Goal: Transaction & Acquisition: Purchase product/service

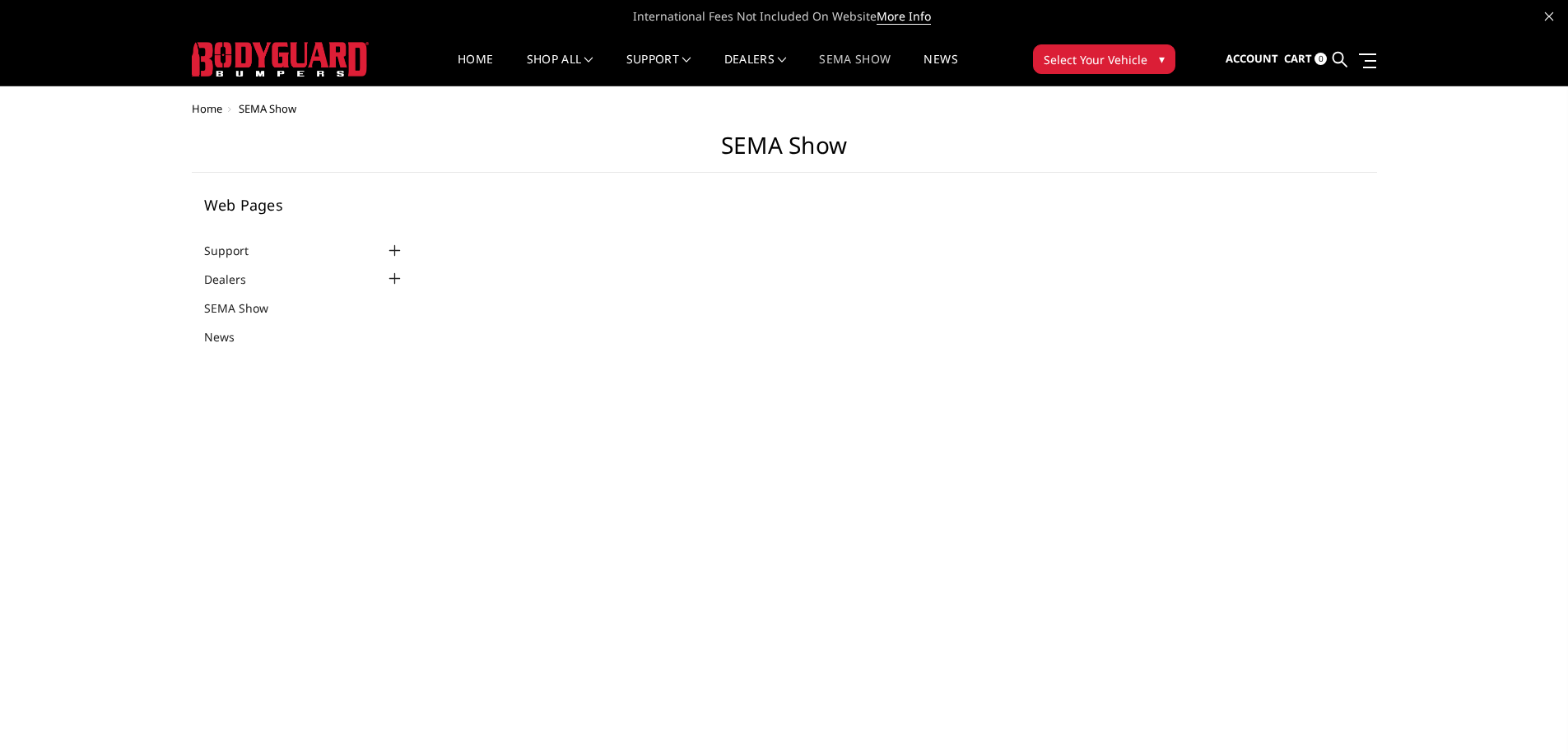
select select "US"
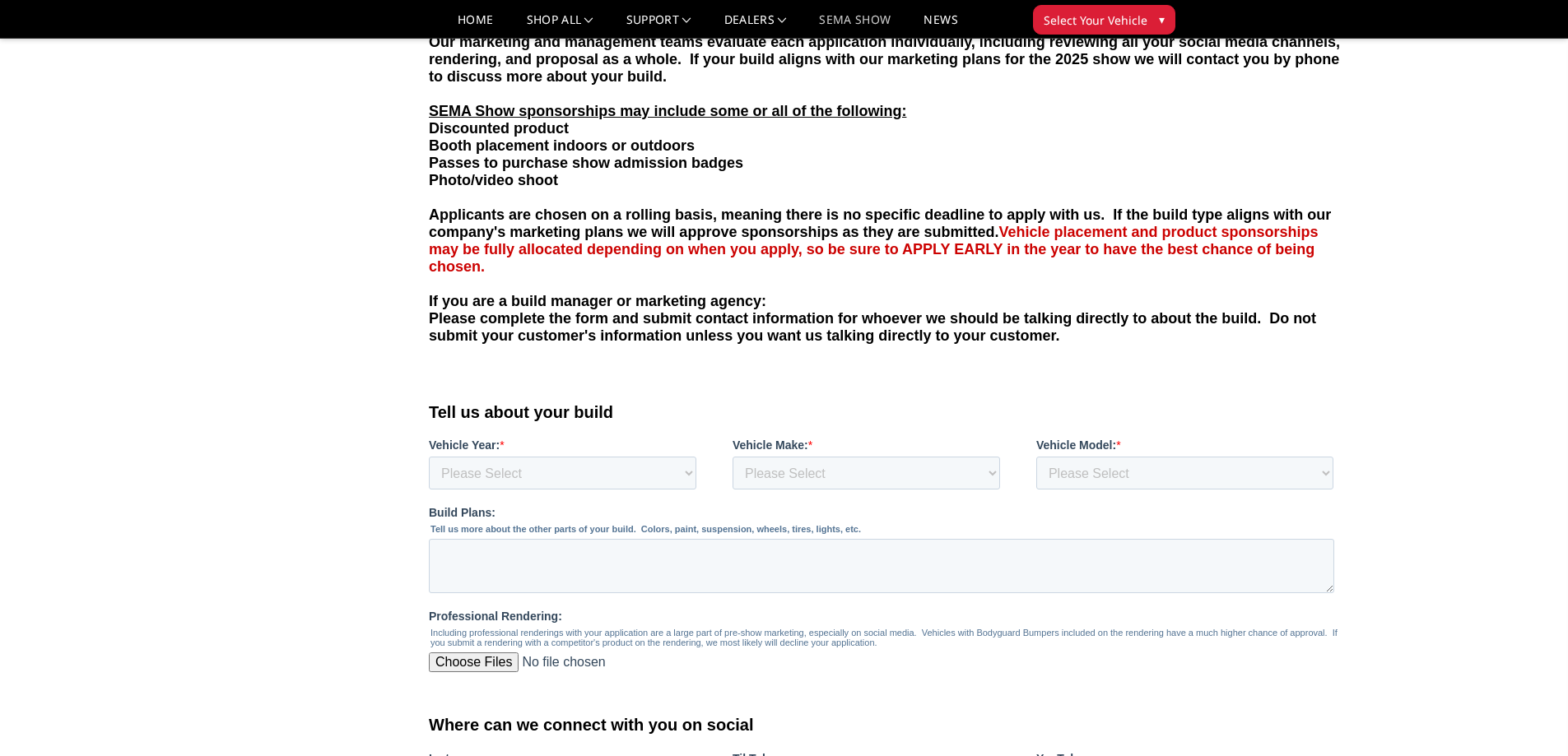
scroll to position [412, 0]
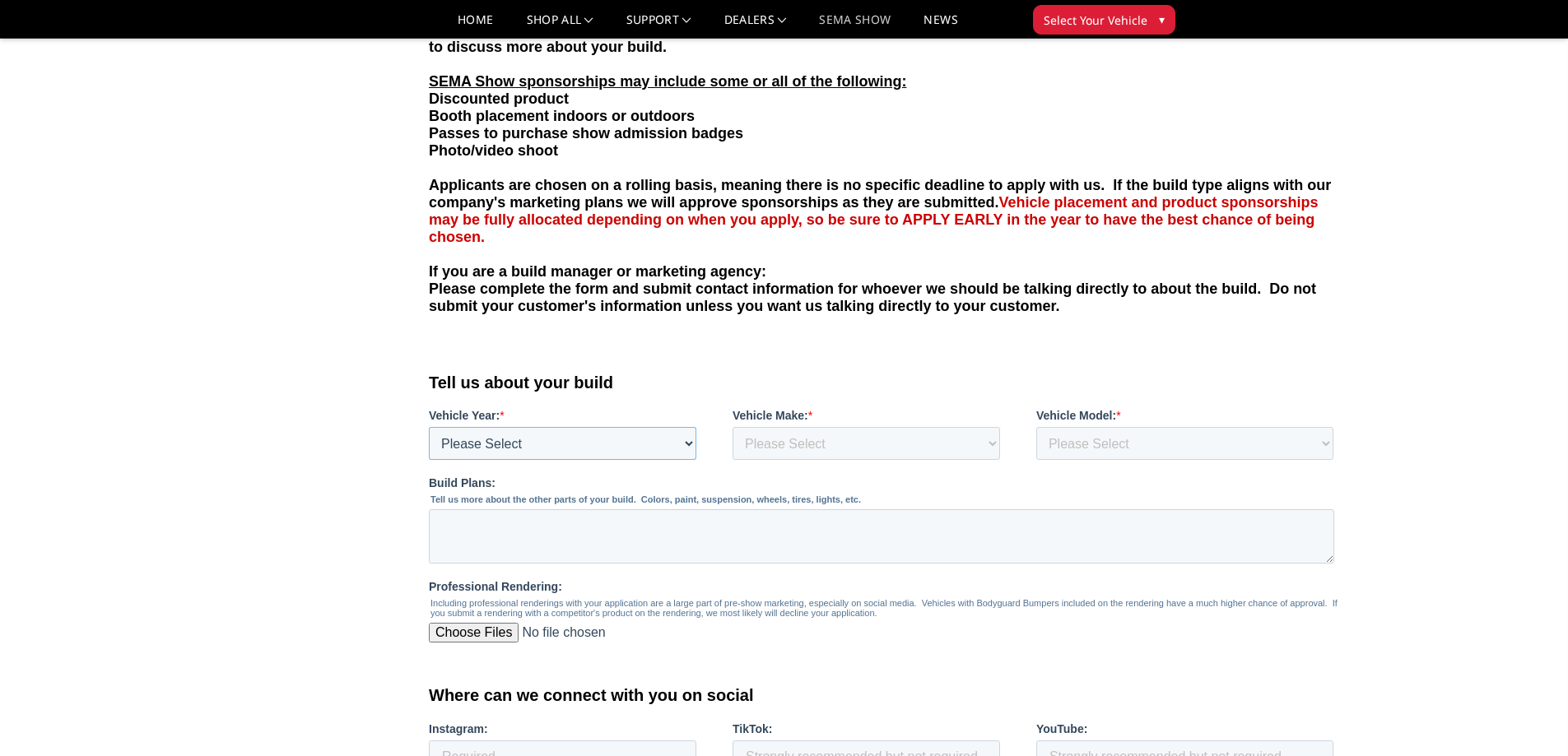
click at [483, 446] on select "Please Select 1980 1981 1982 1983 1984 1985 1986 1987 1988 1989 1990 1991 1992 …" at bounding box center [562, 443] width 267 height 33
click at [349, 386] on main "SEMA Show Web Pages Support FAQ Install Instructions Shipping Warranty Terms & …" at bounding box center [784, 700] width 1185 height 2058
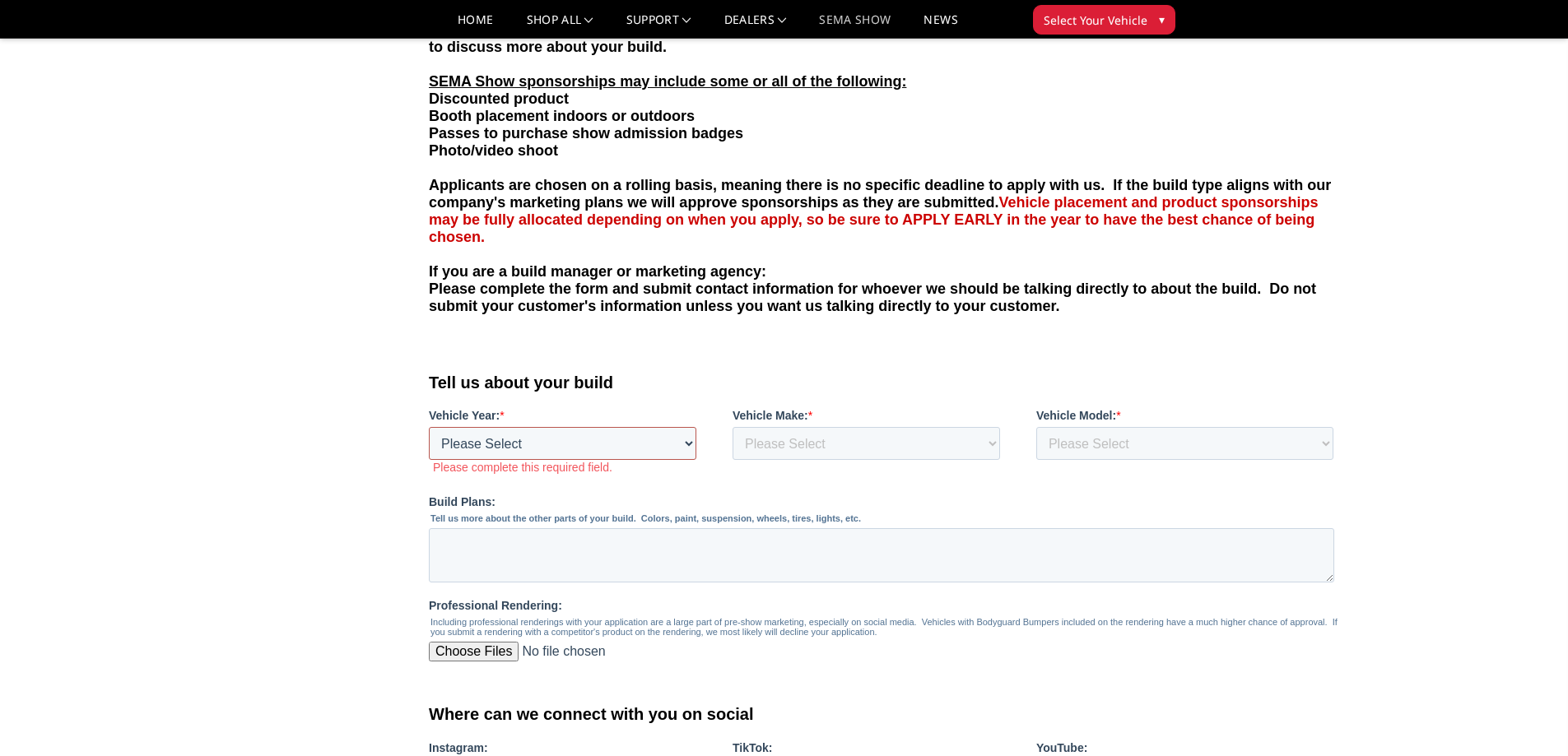
click at [492, 439] on select "Please Select 1980 1981 1982 1983 1984 1985 1986 1987 1988 1989 1990 1991 1992 …" at bounding box center [562, 443] width 267 height 33
select select "2024"
click at [429, 460] on select "Please Select 1980 1981 1982 1983 1984 1985 1986 1987 1988 1989 1990 1991 1992 …" at bounding box center [562, 443] width 267 height 33
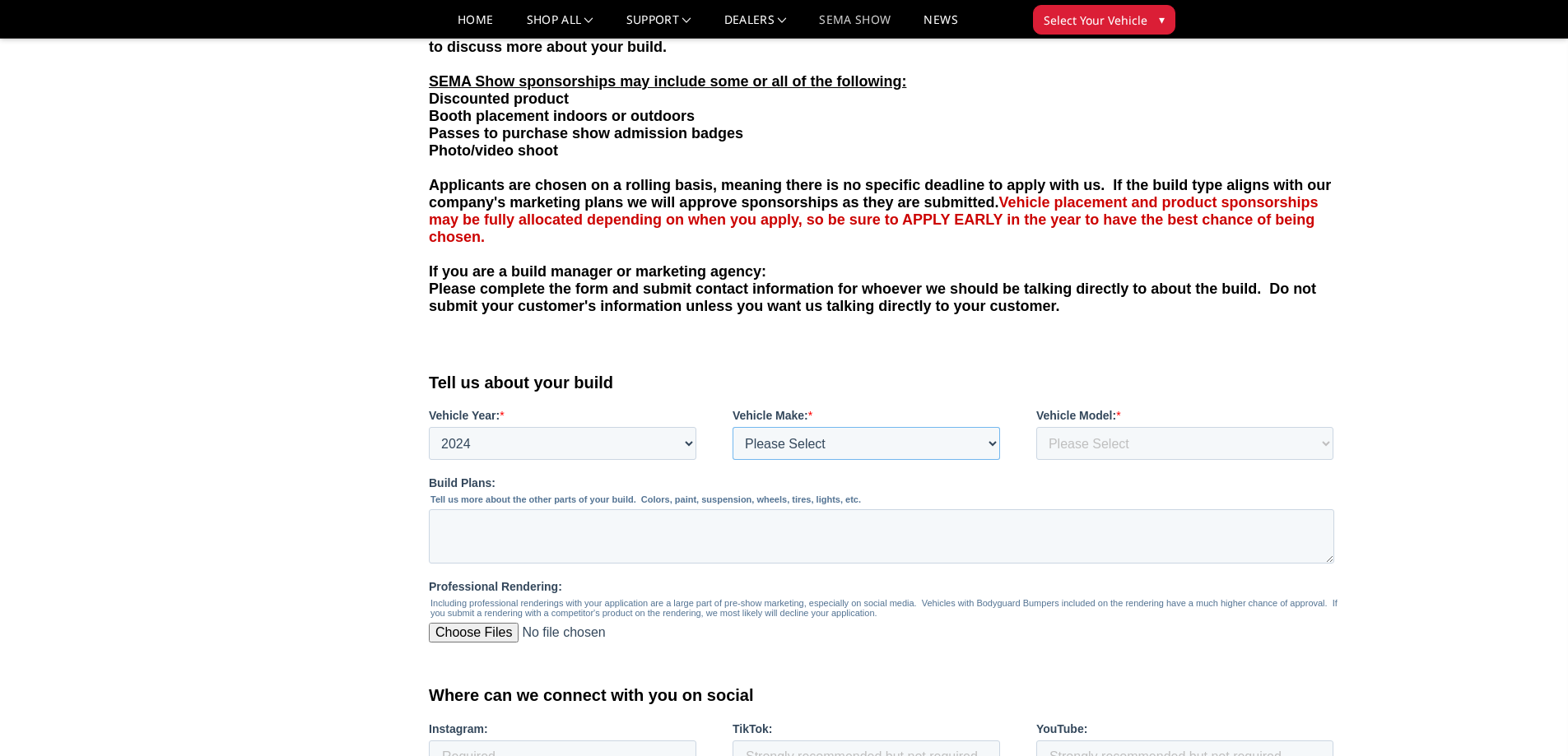
click at [768, 436] on select "Please Select Chevrolet Dodge Ram Ford GMC Jeep Nissan Toyota" at bounding box center [865, 443] width 267 height 33
select select "Jeep"
click at [732, 460] on select "Please Select Chevrolet Dodge Ram Ford GMC Jeep Nissan Toyota" at bounding box center [865, 443] width 267 height 33
click at [1061, 453] on select "Please Select 1500 2500/3500 4500/5500 Bronco Canyon Colorado F150 F250/350 F45…" at bounding box center [1184, 443] width 297 height 33
select select "JT Gladiator"
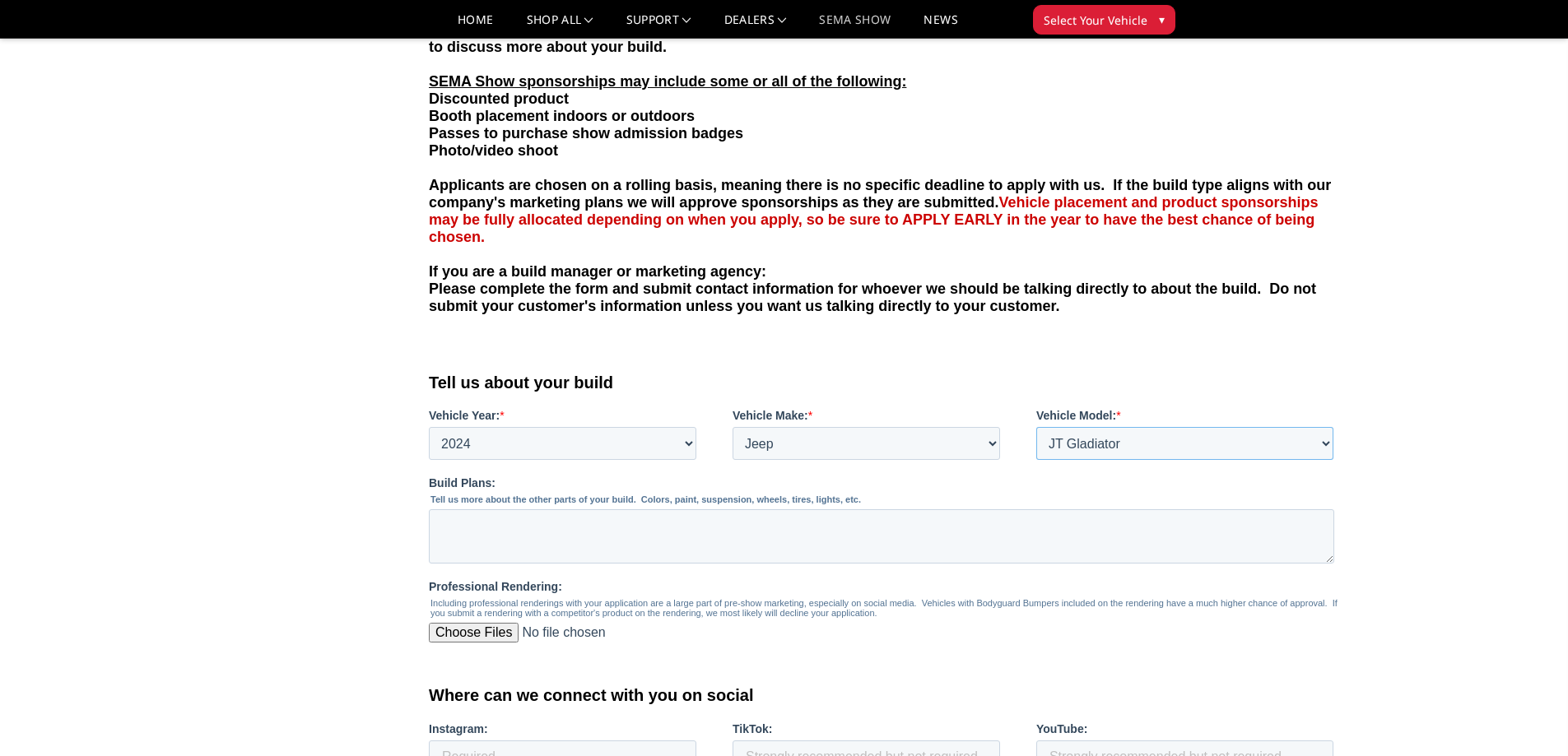
click at [1036, 460] on select "Please Select 1500 2500/3500 4500/5500 Bronco Canyon Colorado F150 F250/350 F45…" at bounding box center [1184, 443] width 297 height 33
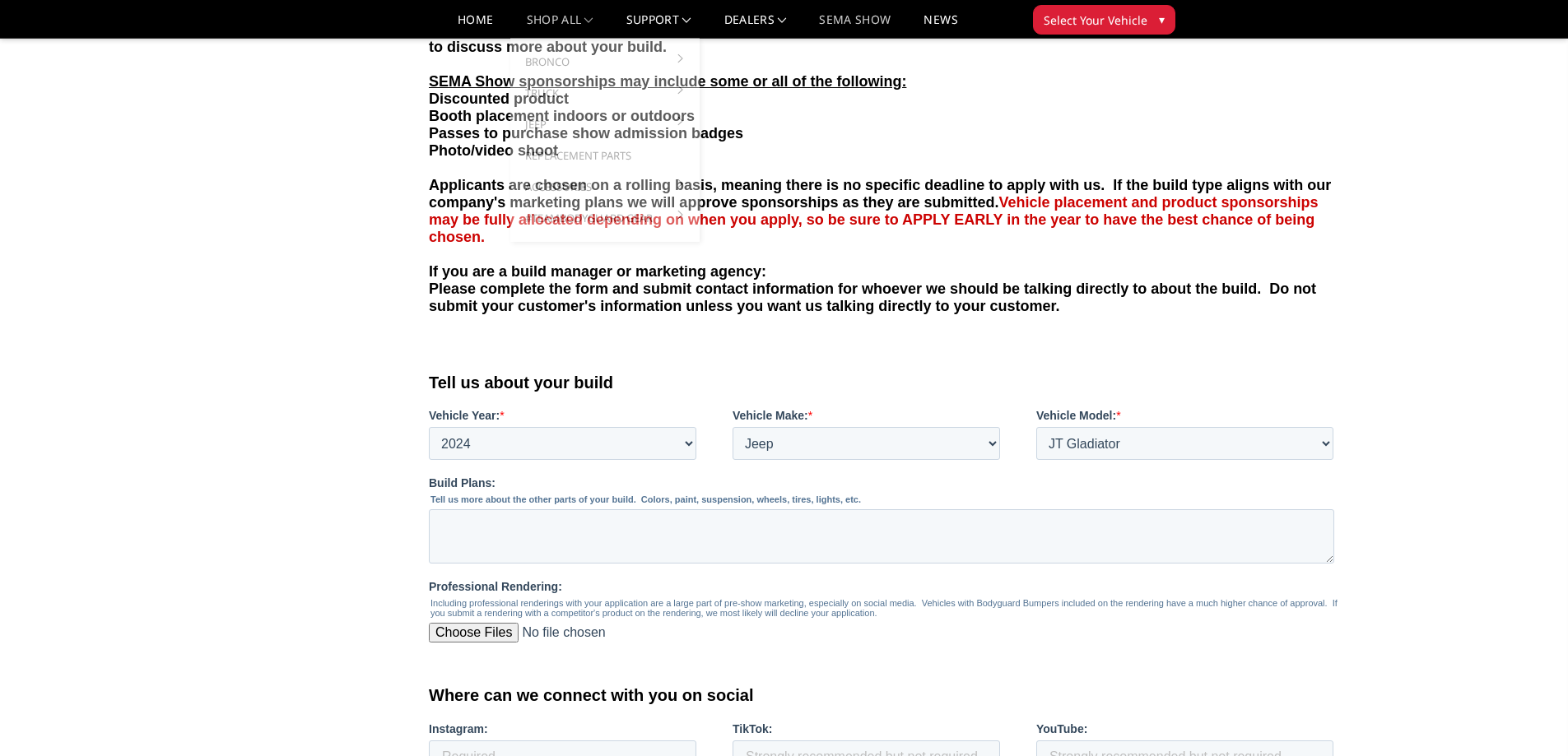
click at [571, 22] on link "shop all" at bounding box center [559, 26] width 67 height 24
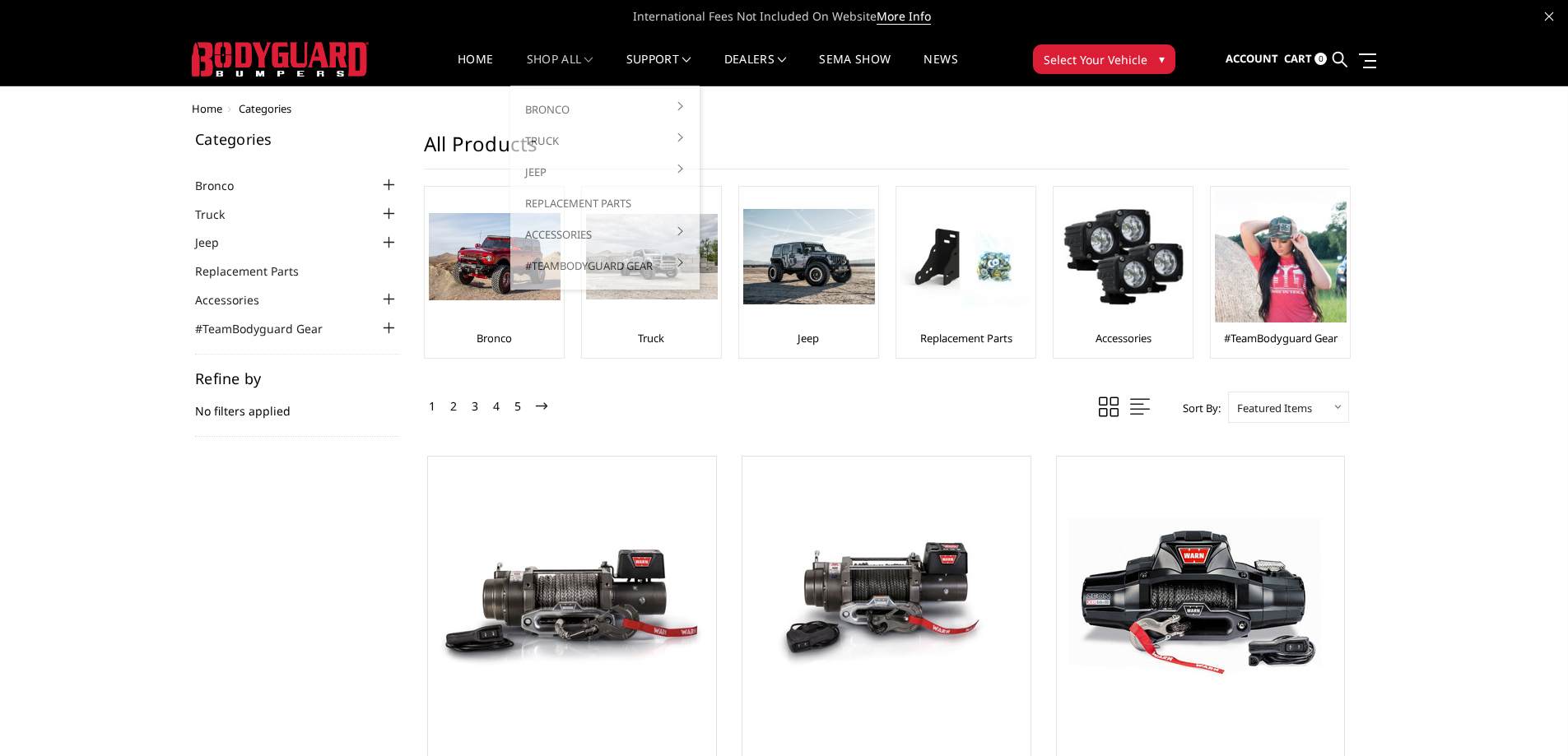
click at [549, 62] on link "shop all" at bounding box center [559, 69] width 67 height 32
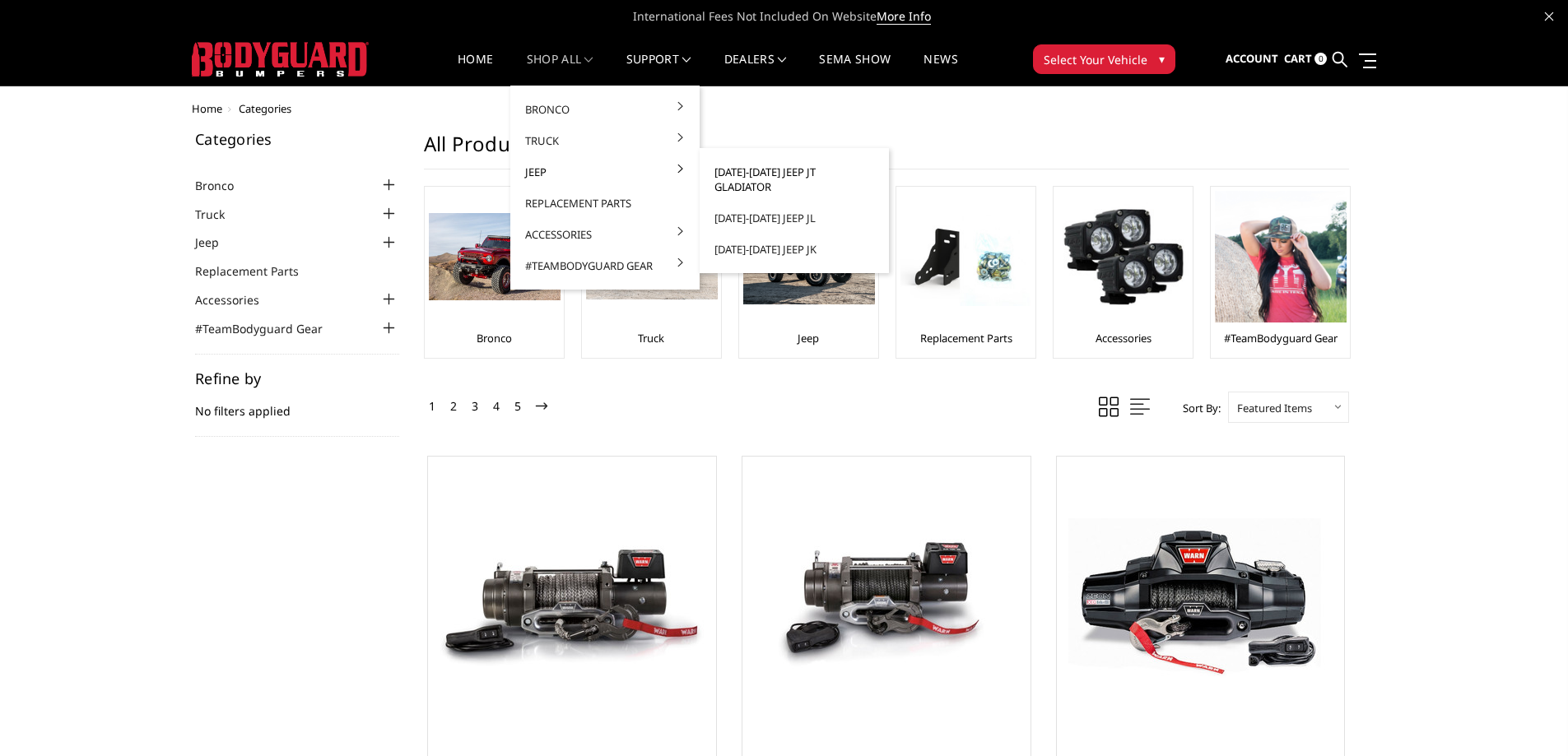
click at [804, 167] on link "[DATE]-[DATE] Jeep JT Gladiator" at bounding box center [794, 179] width 176 height 46
